Goal: Transaction & Acquisition: Purchase product/service

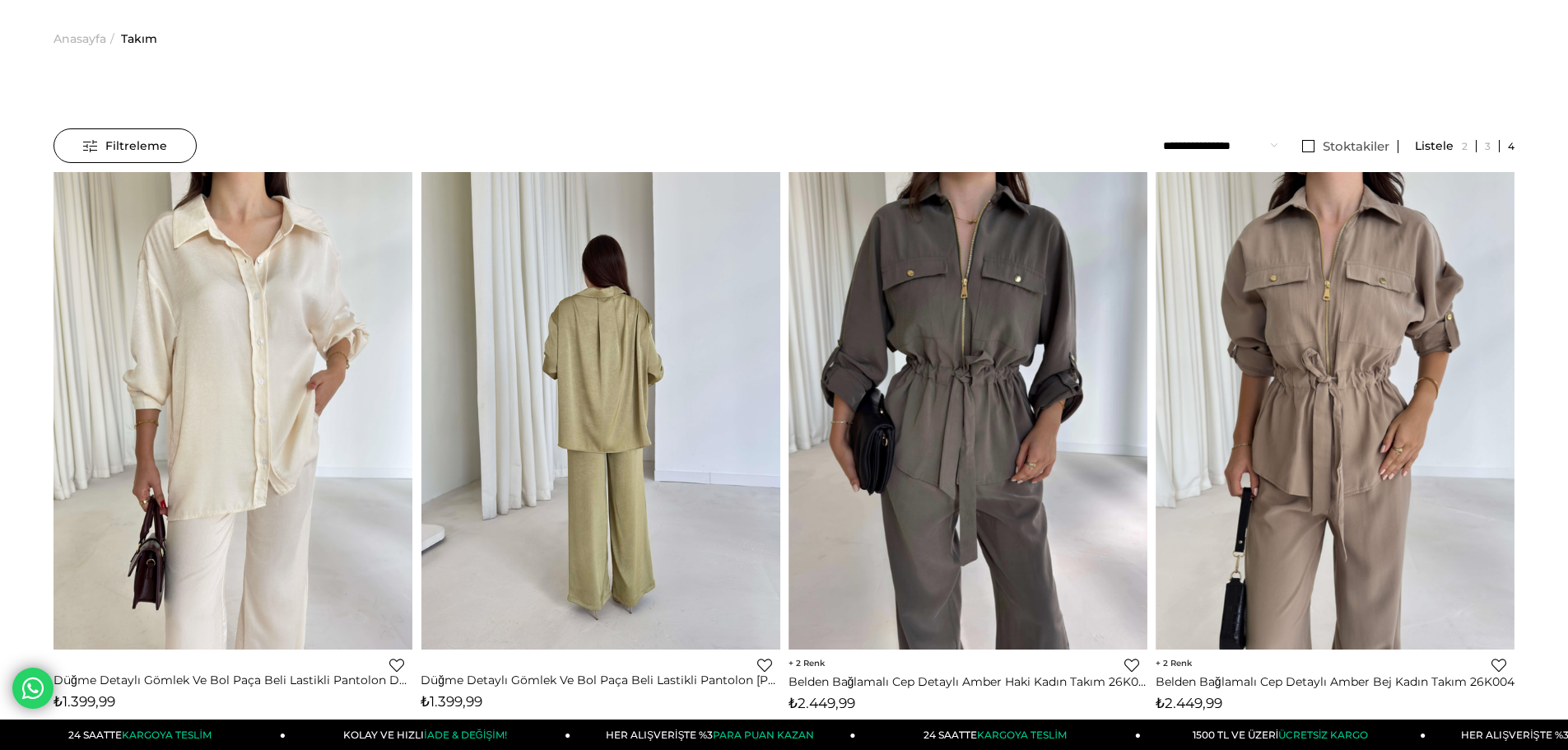
scroll to position [82, 0]
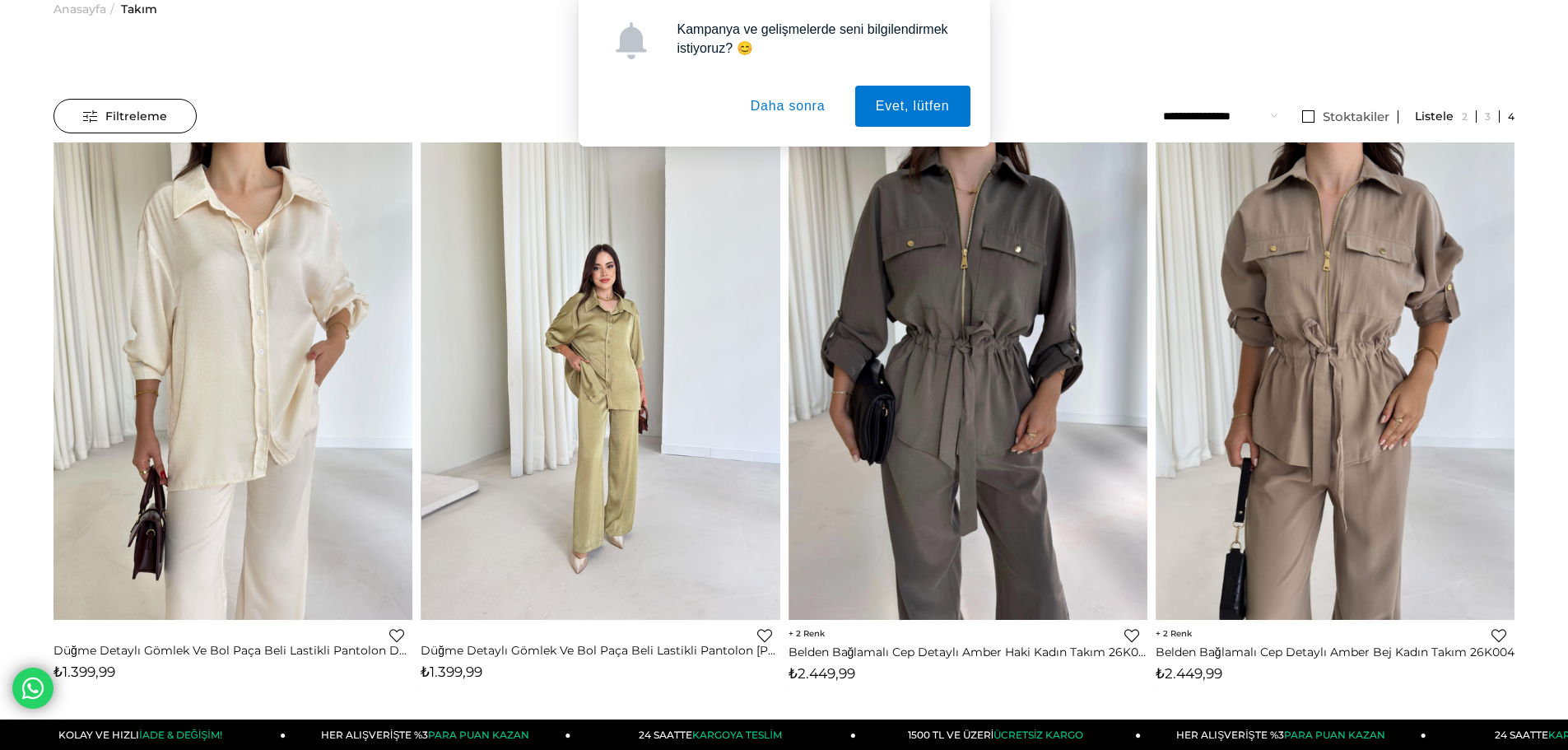
click at [572, 363] on div at bounding box center [600, 381] width 1078 height 477
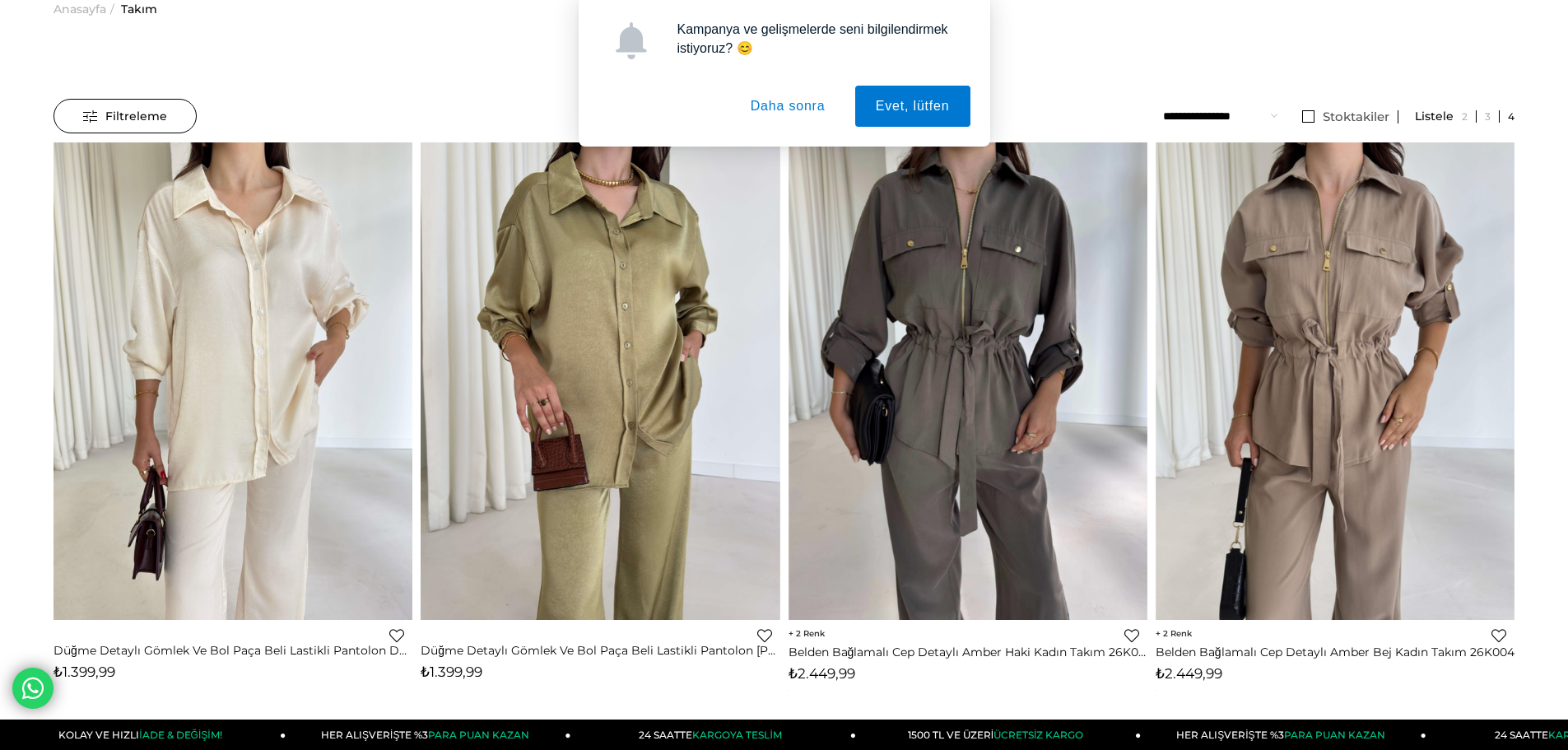
click at [792, 116] on button "Daha sonra" at bounding box center [788, 106] width 116 height 41
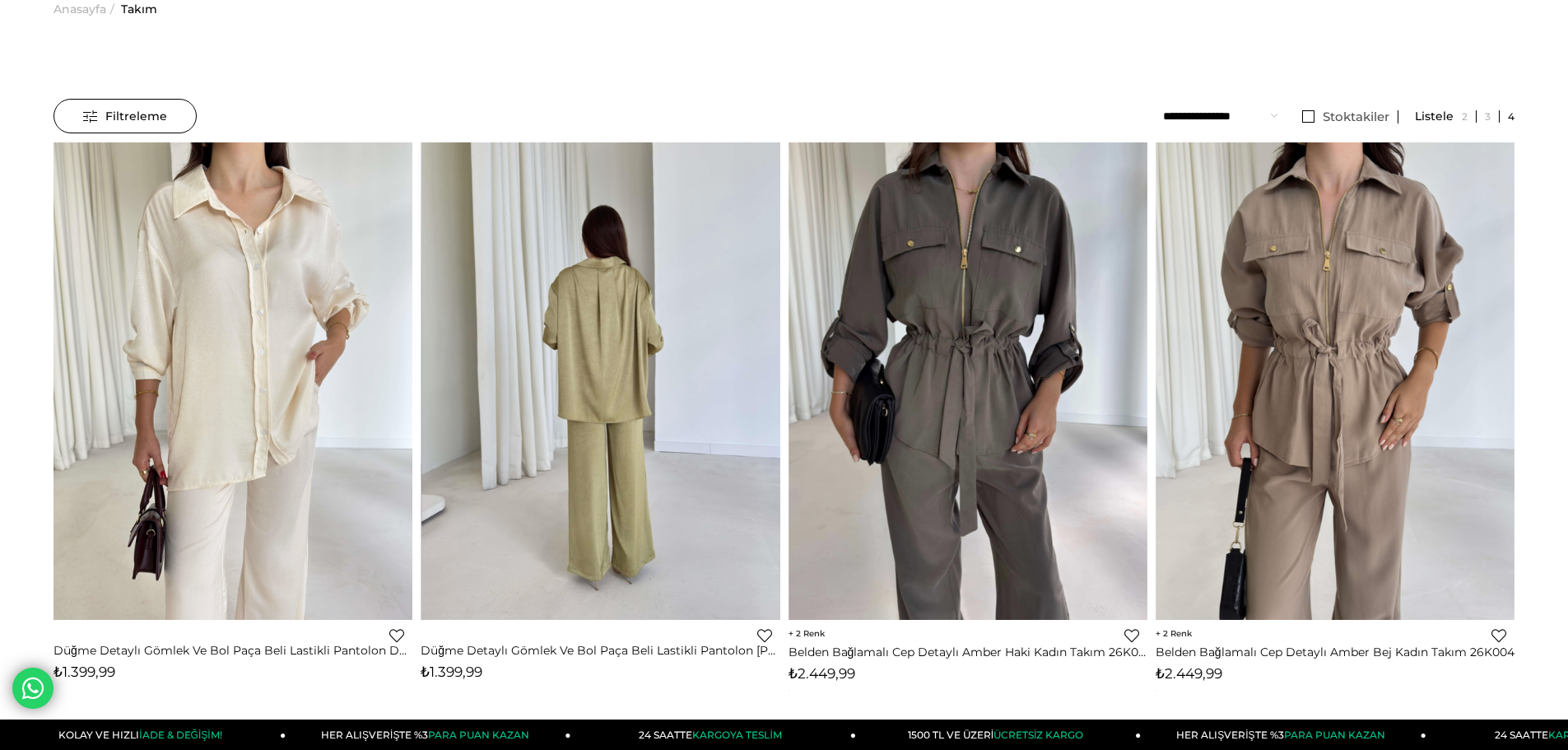
click at [600, 334] on div at bounding box center [600, 381] width 1078 height 477
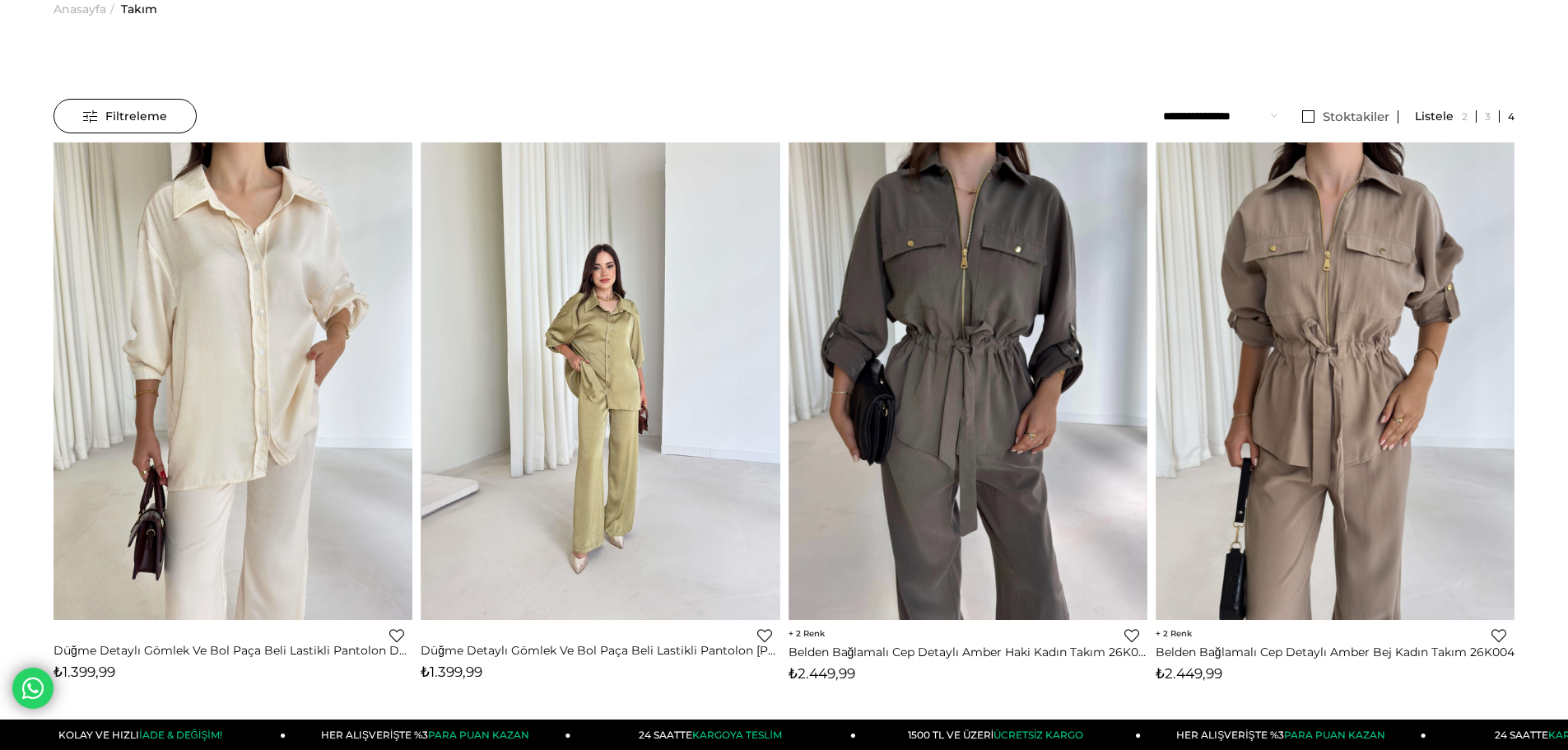
click at [599, 485] on img at bounding box center [600, 380] width 359 height 478
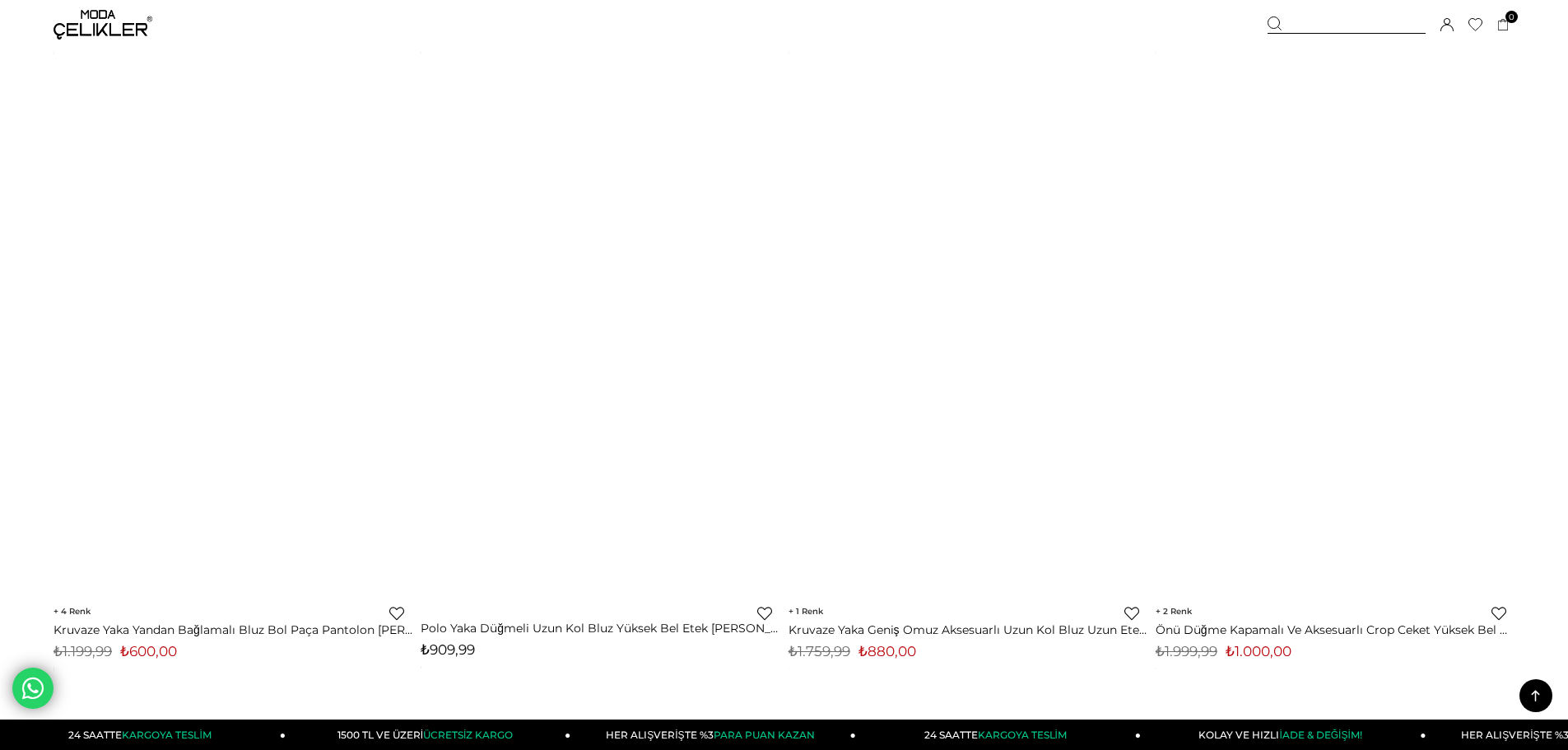
scroll to position [11221, 0]
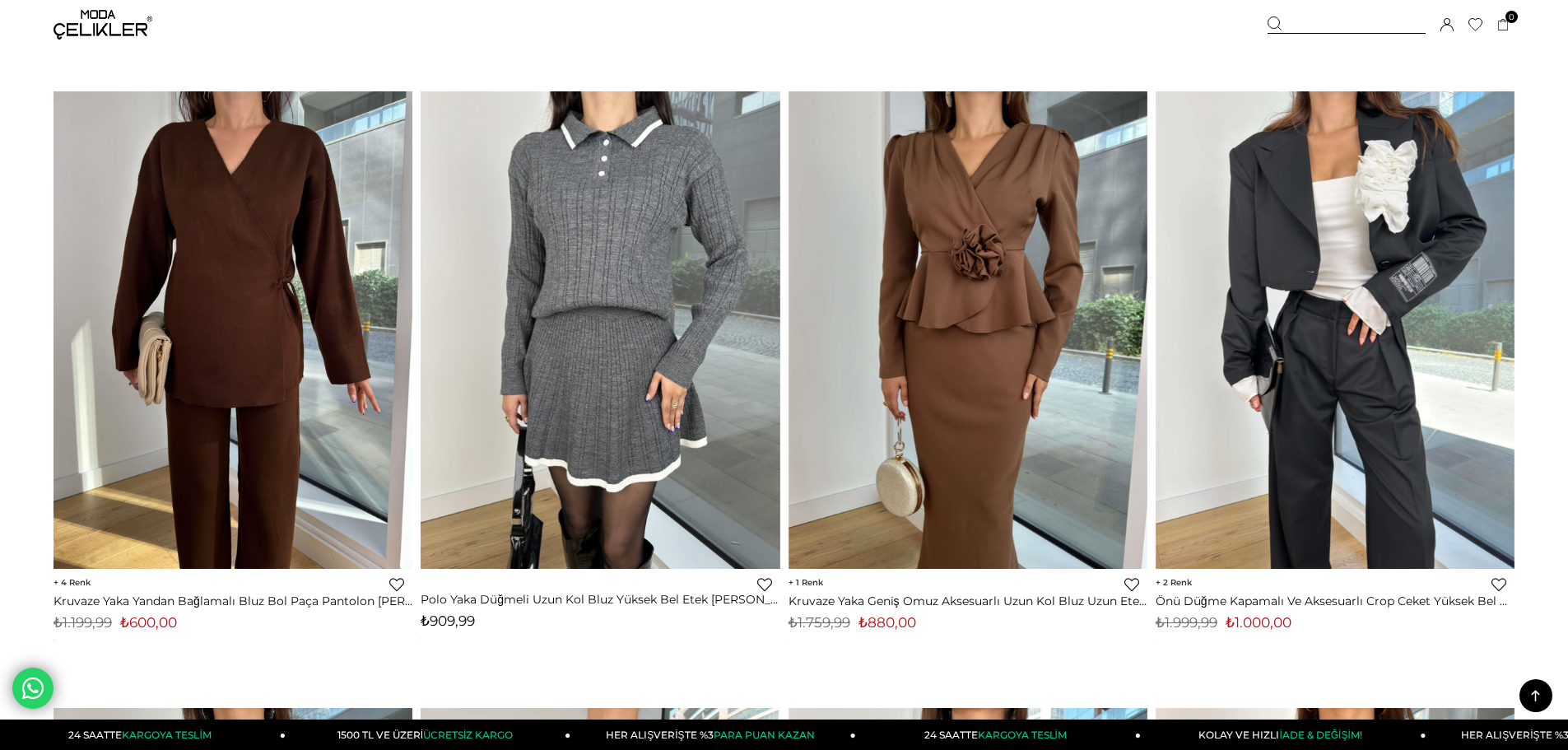
click at [788, 361] on img at bounding box center [608, 330] width 359 height 478
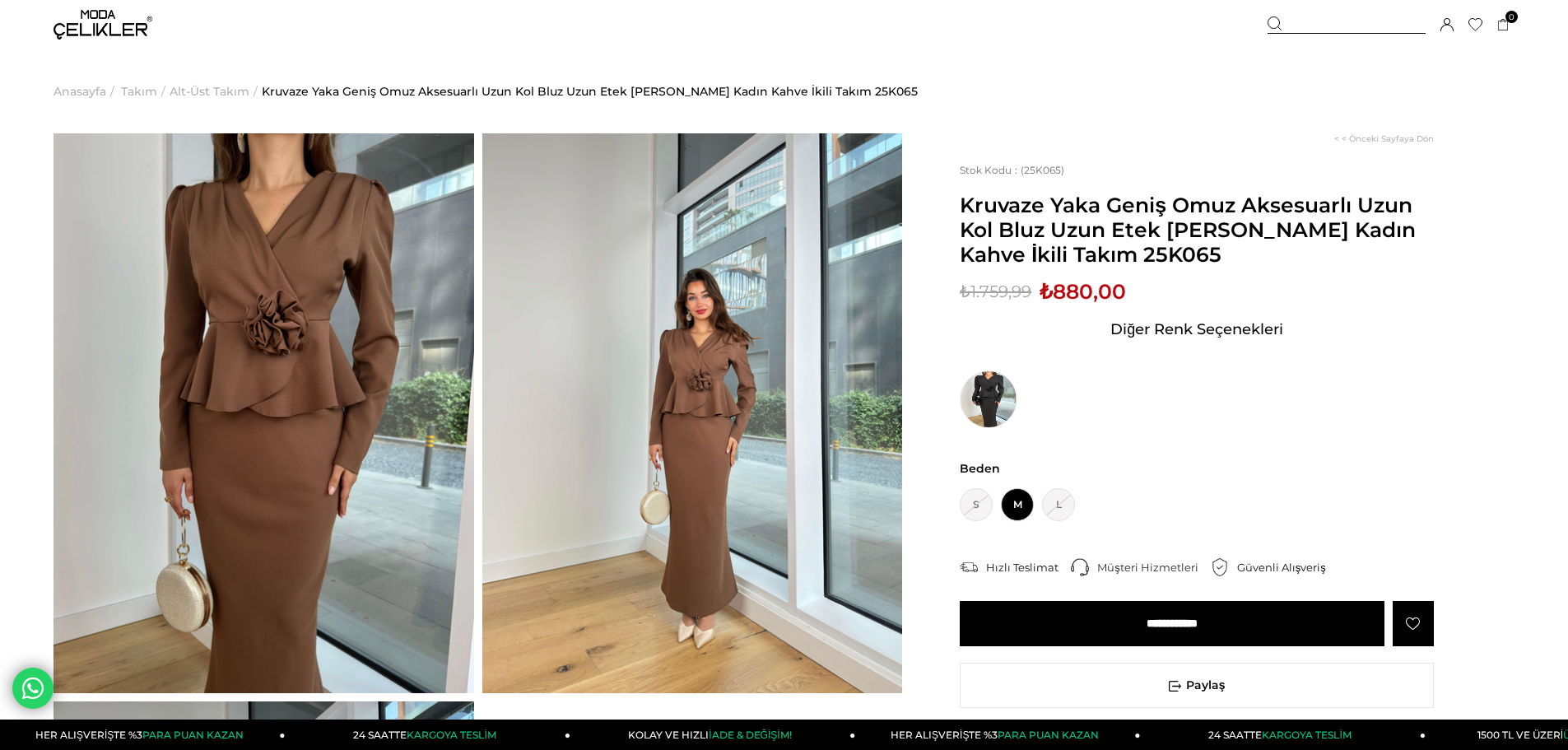
click at [773, 437] on img at bounding box center [692, 412] width 420 height 559
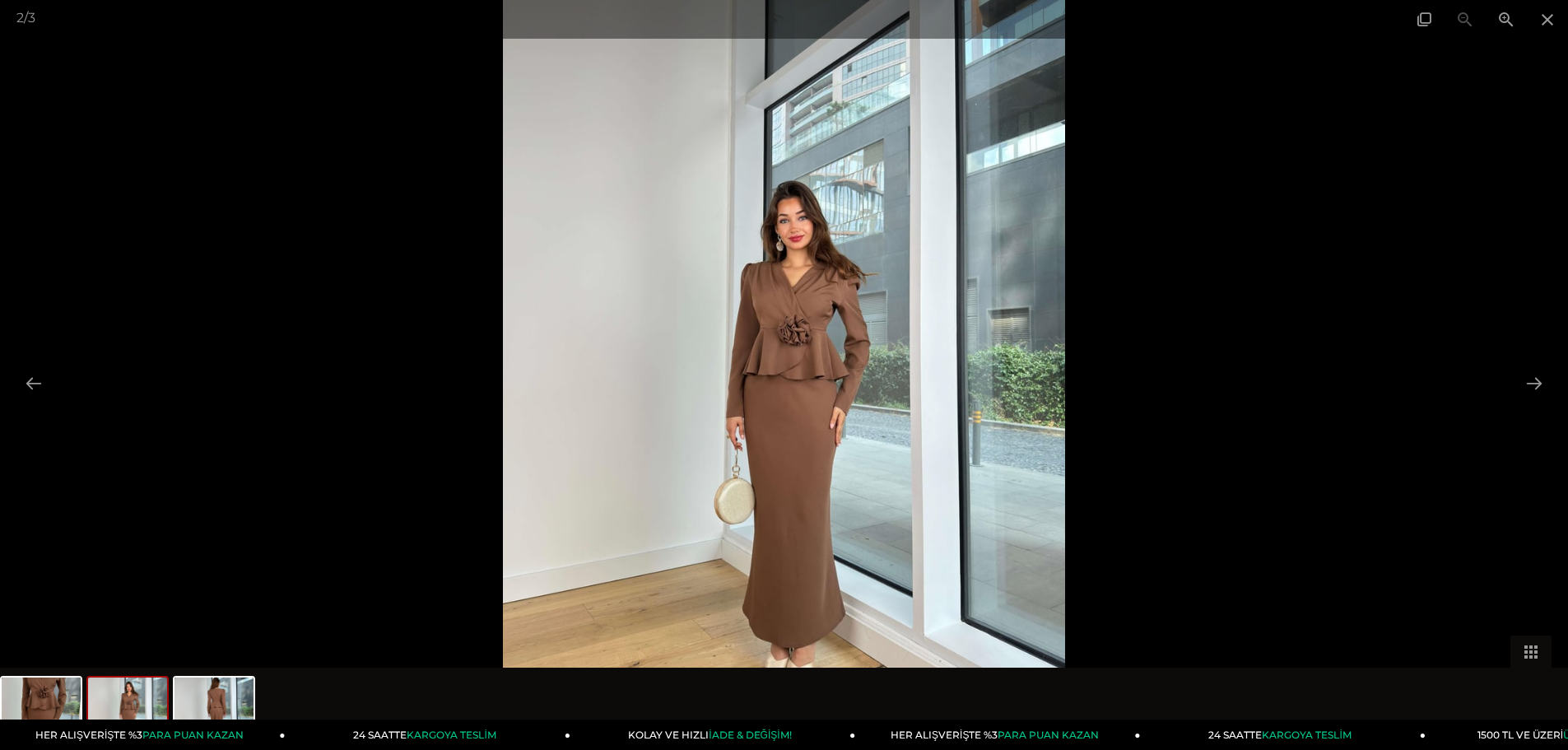
click at [783, 413] on img at bounding box center [784, 375] width 563 height 750
click at [41, 694] on img at bounding box center [41, 708] width 79 height 63
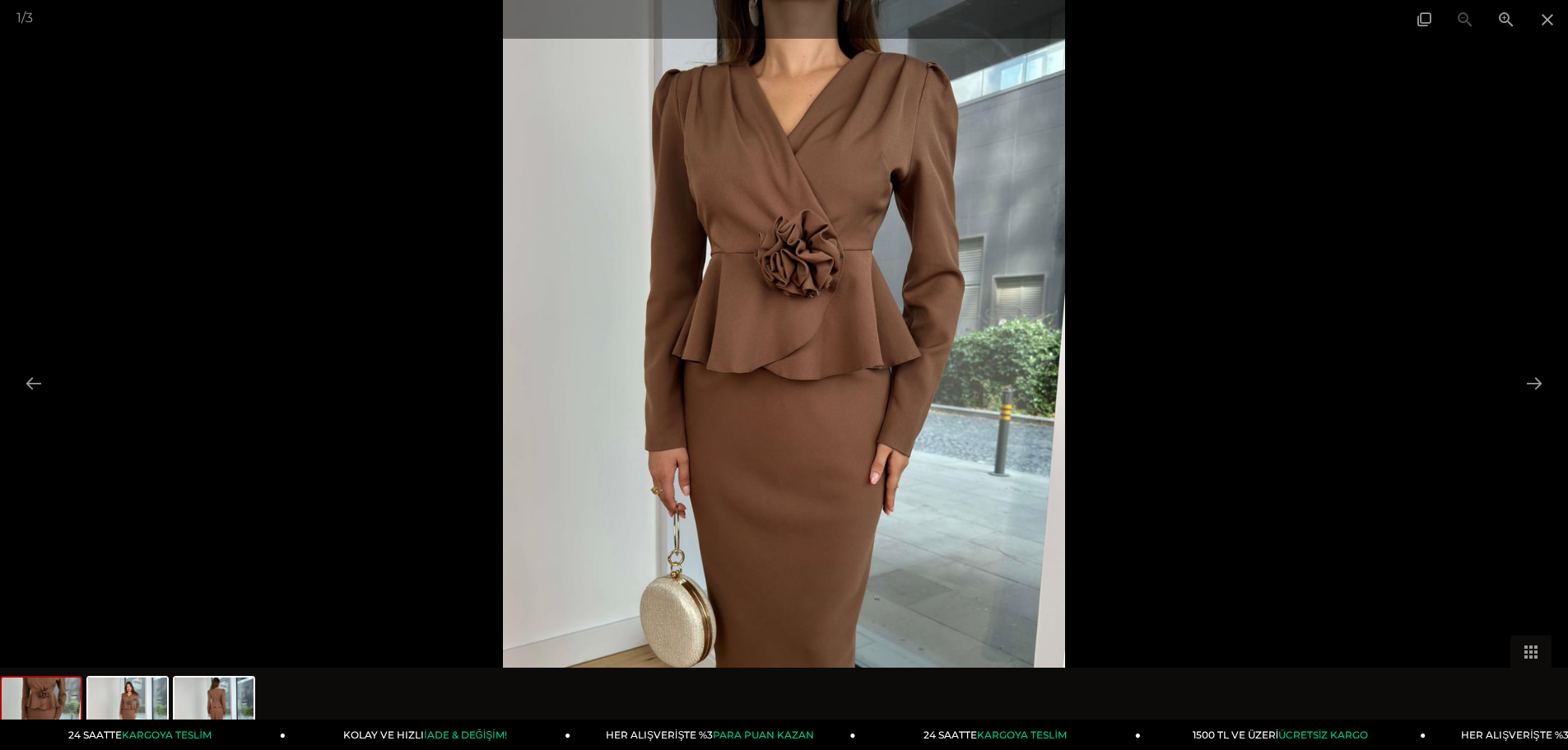
click at [816, 345] on img at bounding box center [784, 375] width 563 height 750
click at [1549, 14] on span at bounding box center [1546, 19] width 41 height 39
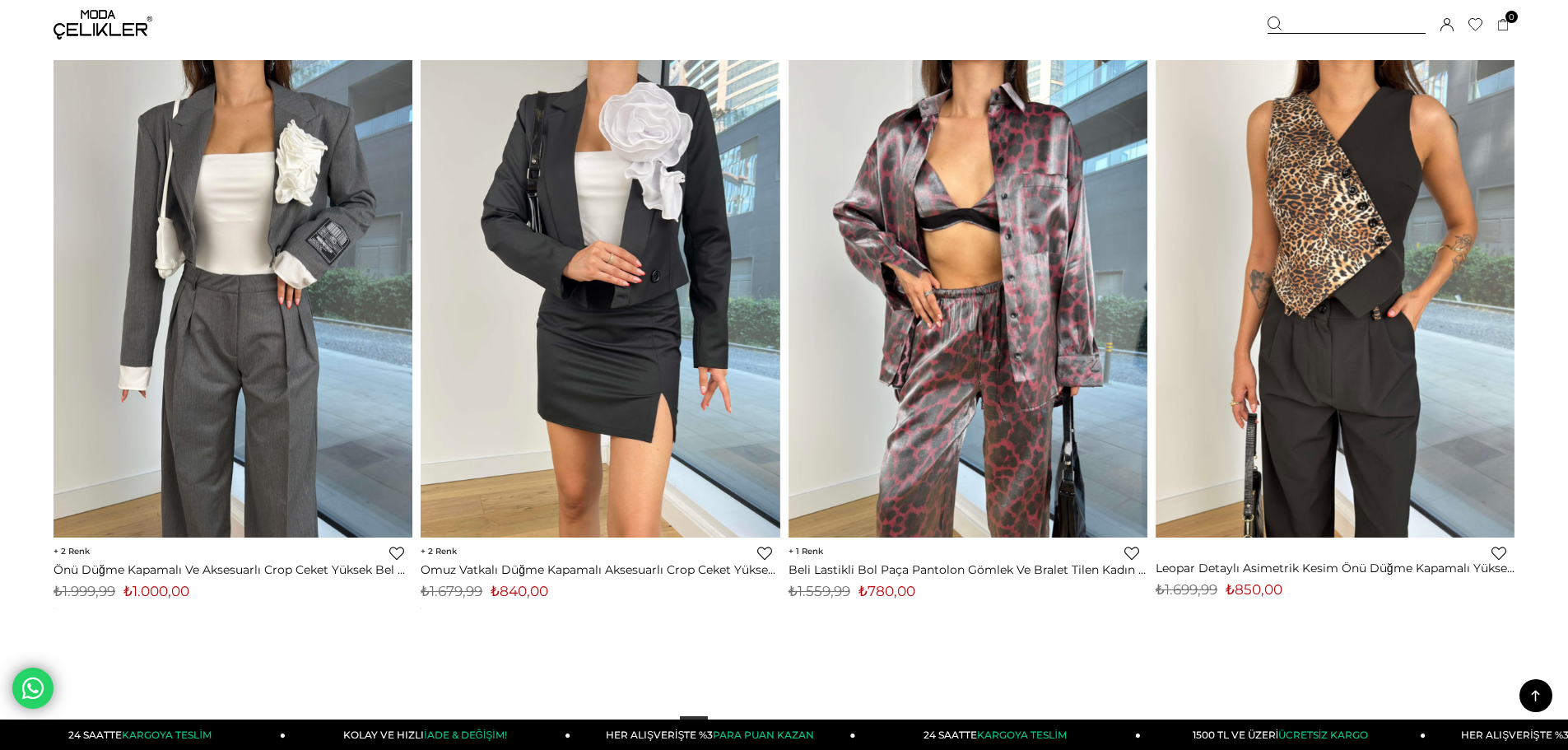
scroll to position [12135, 0]
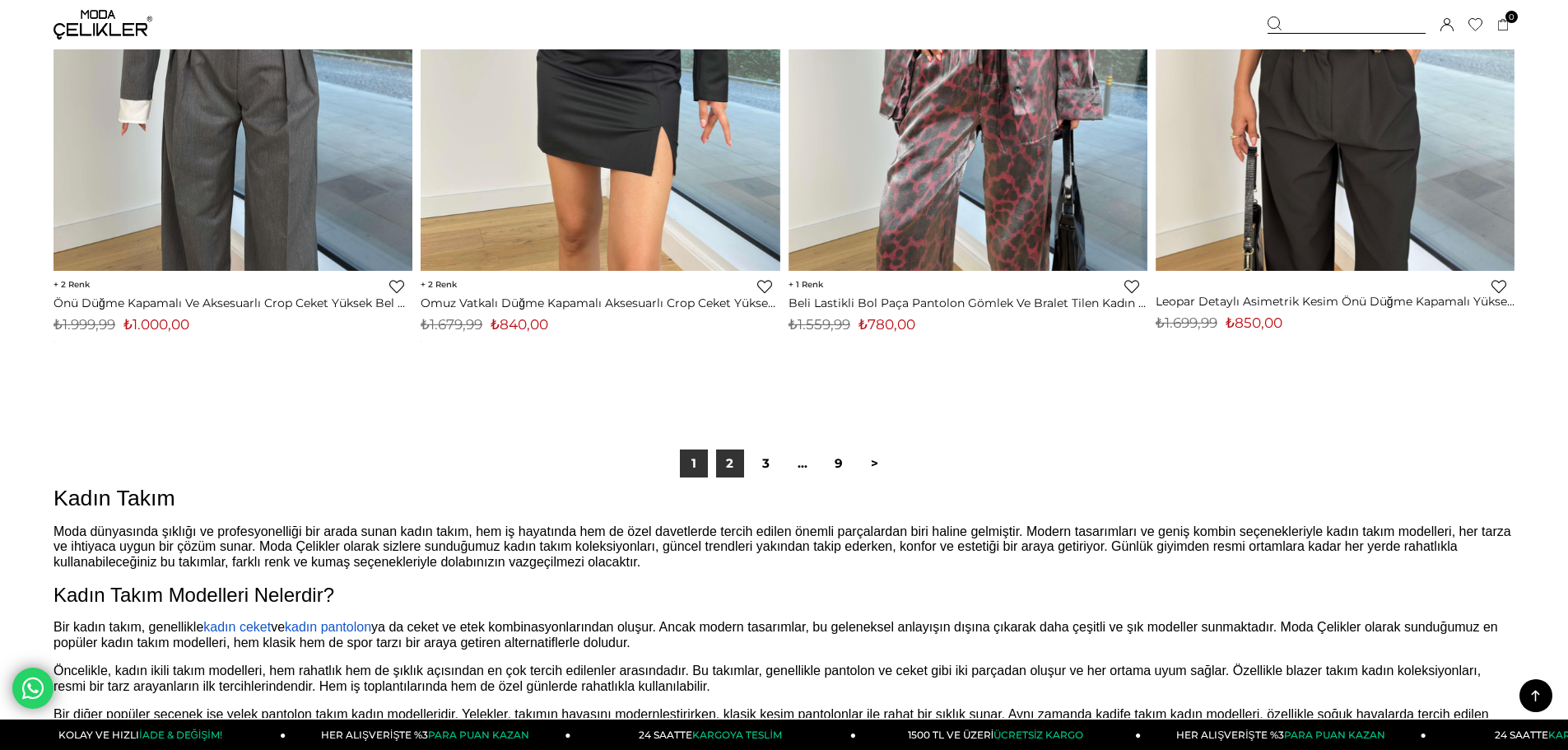
click at [722, 470] on link "2" at bounding box center [730, 463] width 28 height 28
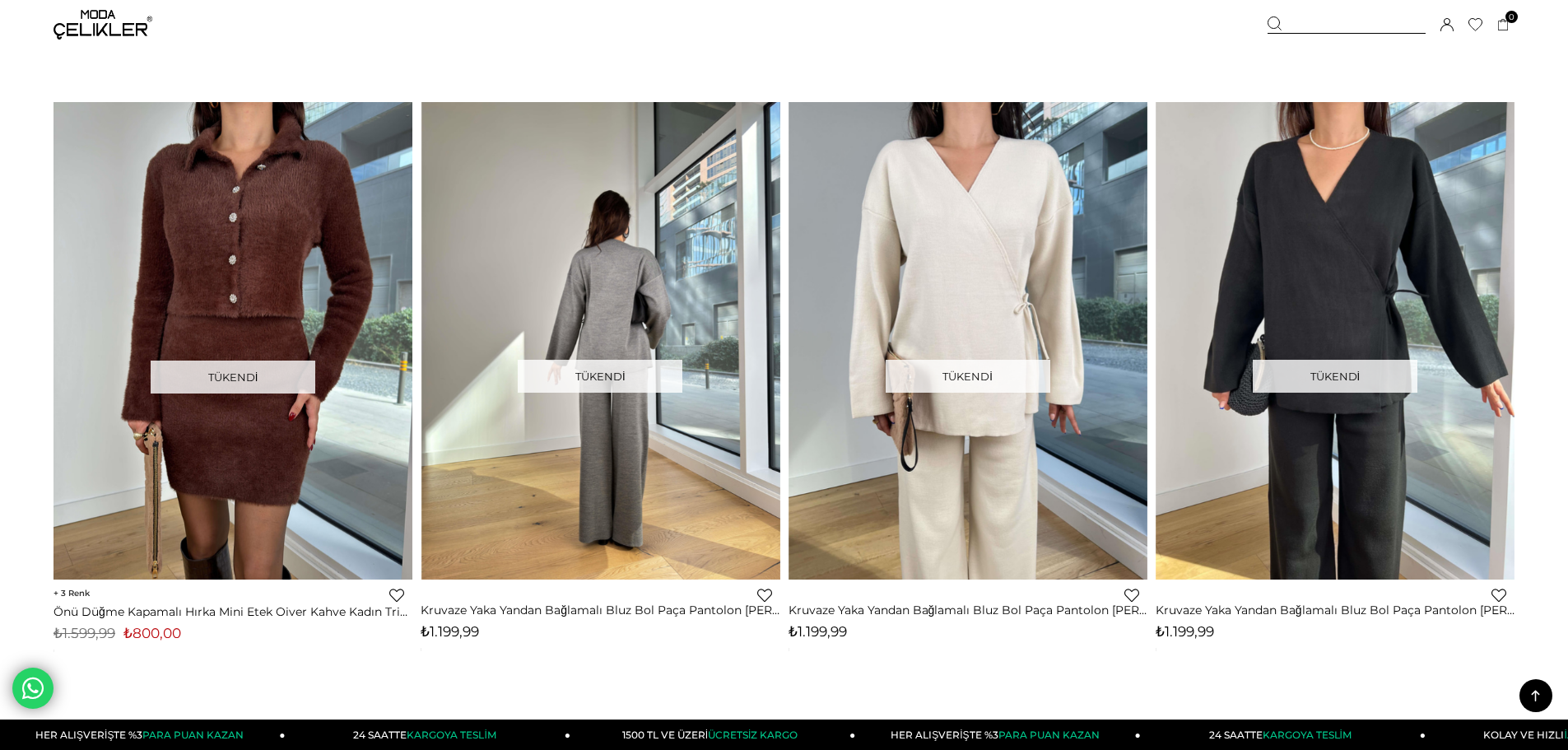
scroll to position [12013, 0]
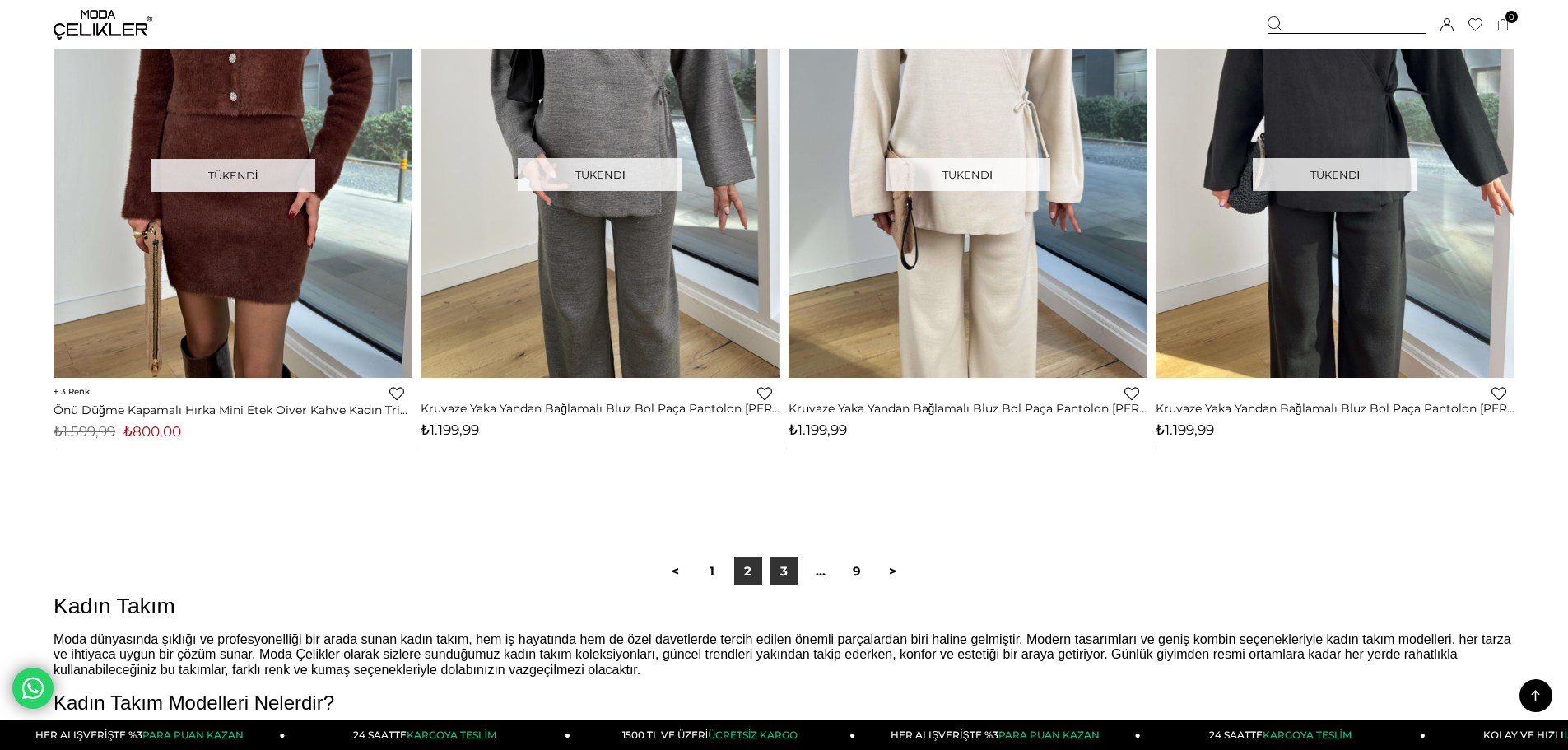
click at [788, 573] on link "3" at bounding box center [784, 571] width 28 height 28
